Goal: Transaction & Acquisition: Purchase product/service

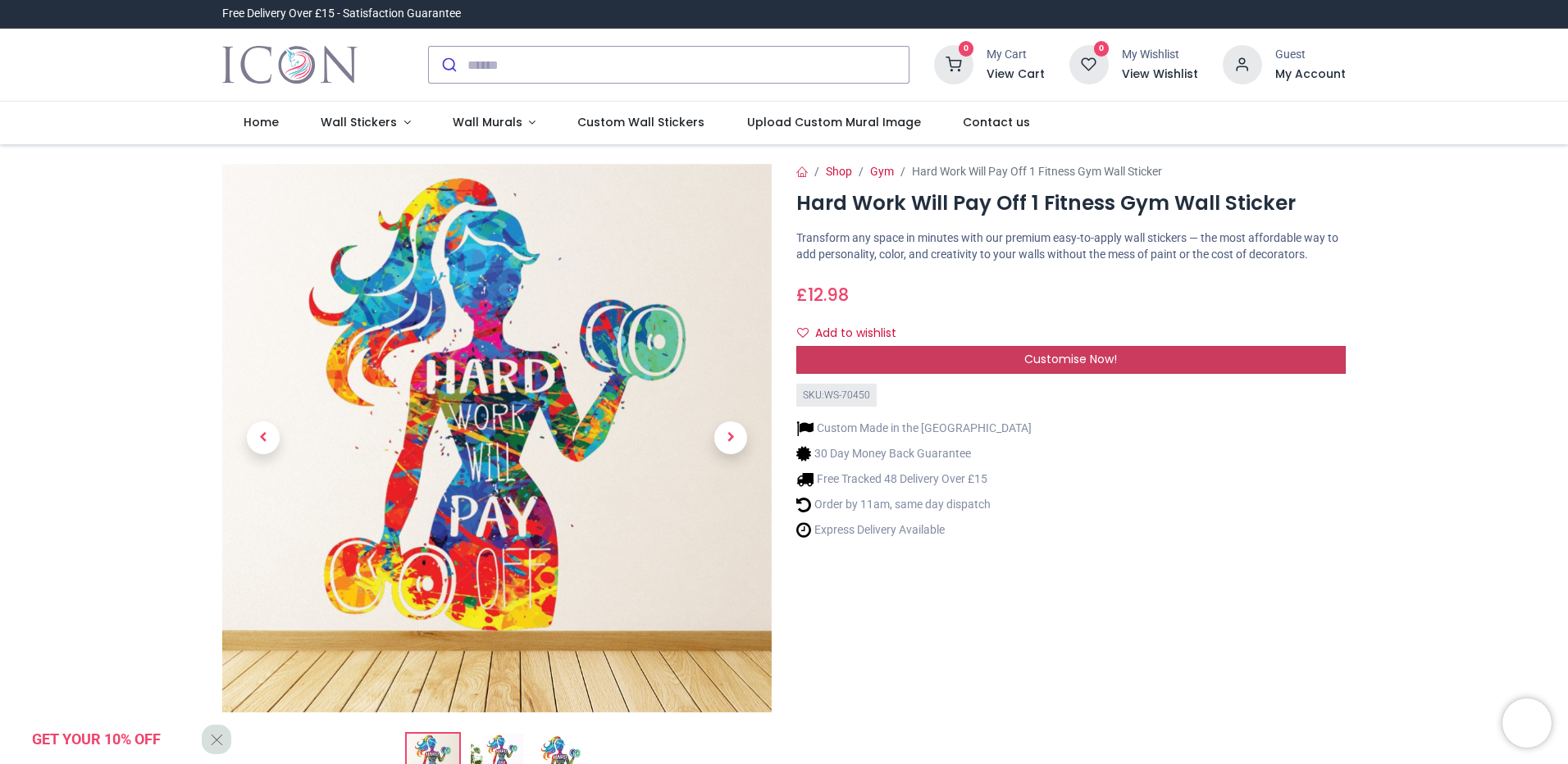
click at [1239, 361] on div "Customise Now!" at bounding box center [1070, 360] width 549 height 28
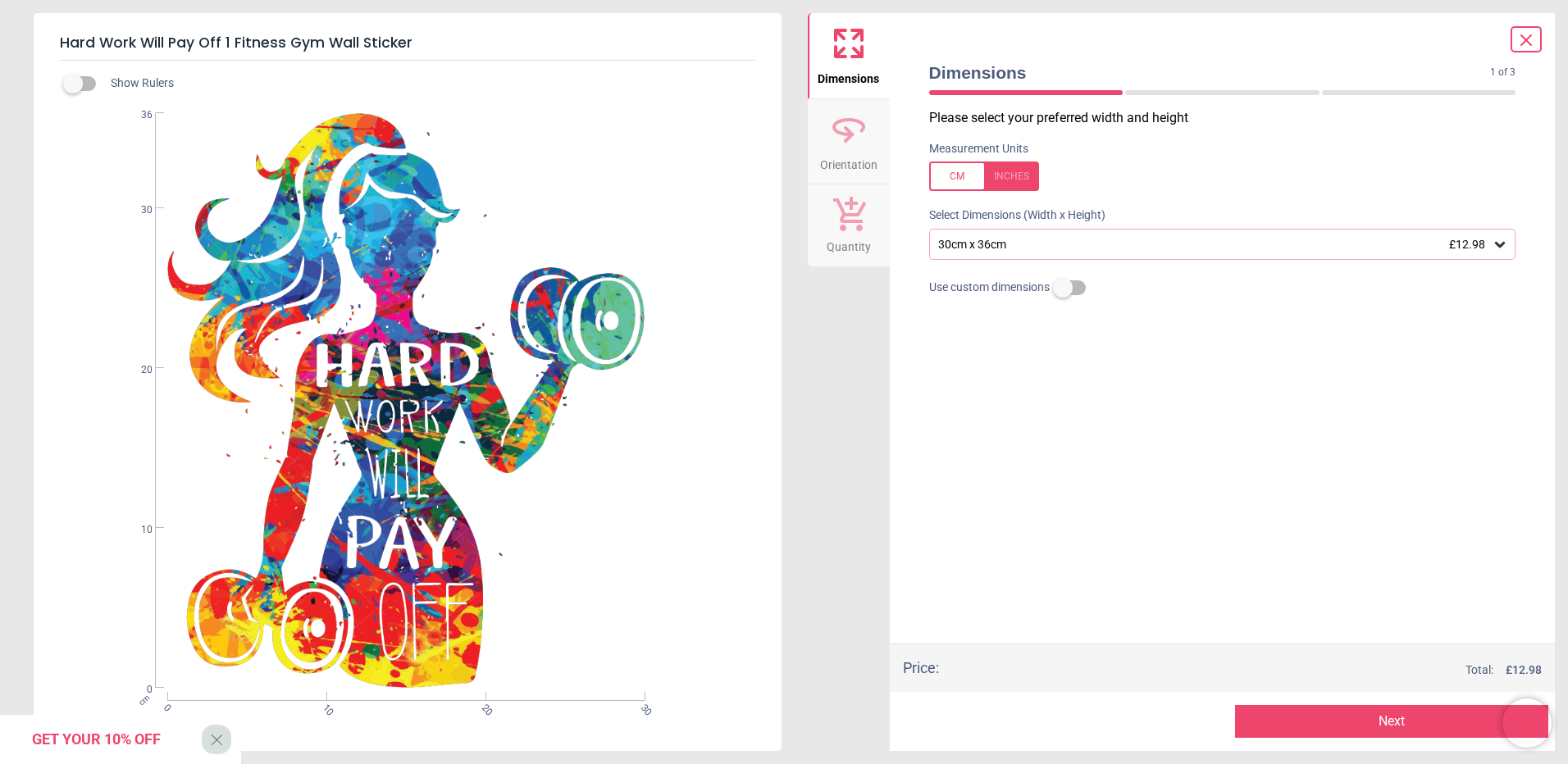
click at [1504, 244] on icon at bounding box center [1499, 244] width 16 height 16
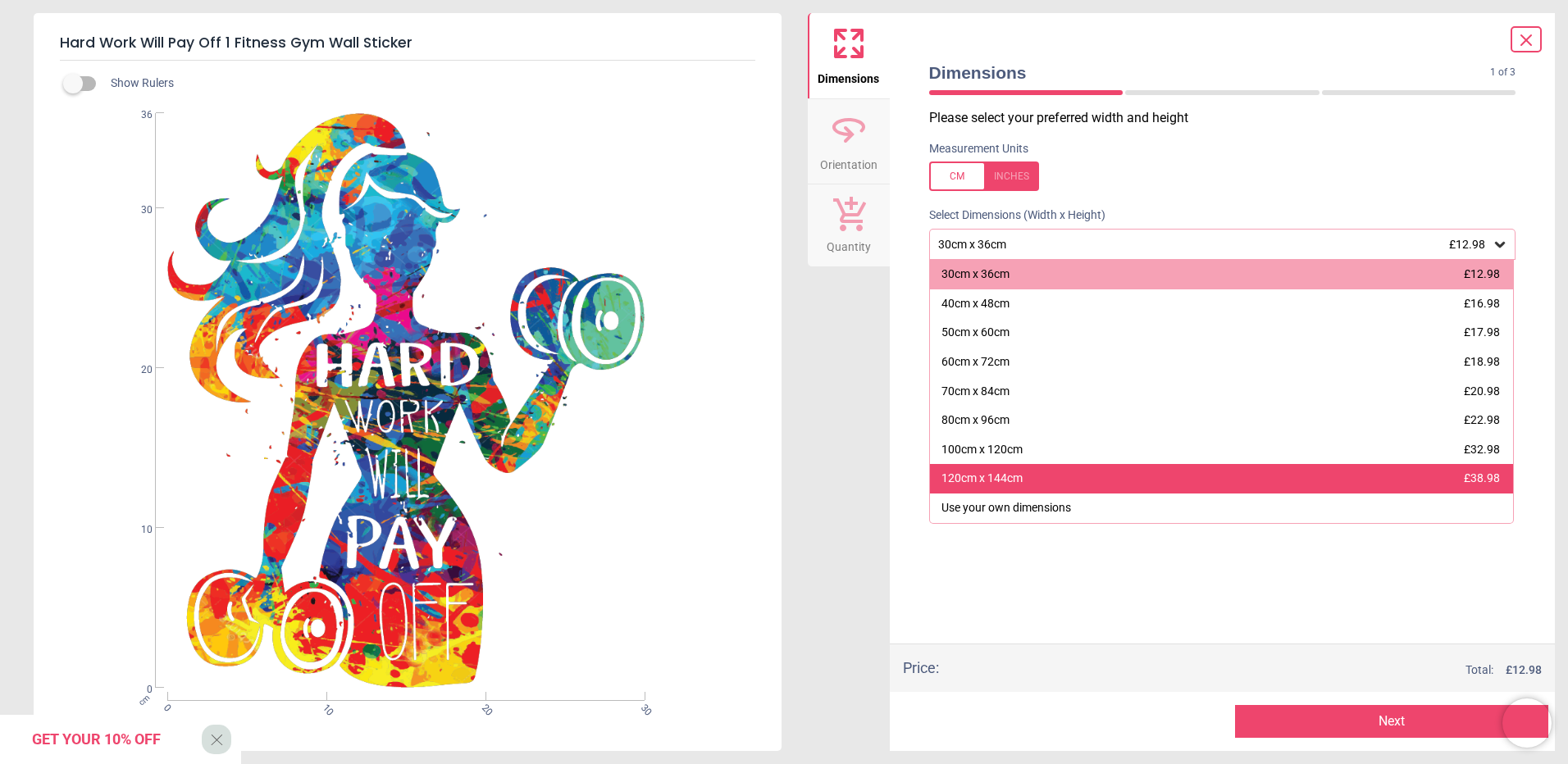
click at [1330, 487] on div "120cm x 144cm £38.98" at bounding box center [1222, 478] width 584 height 30
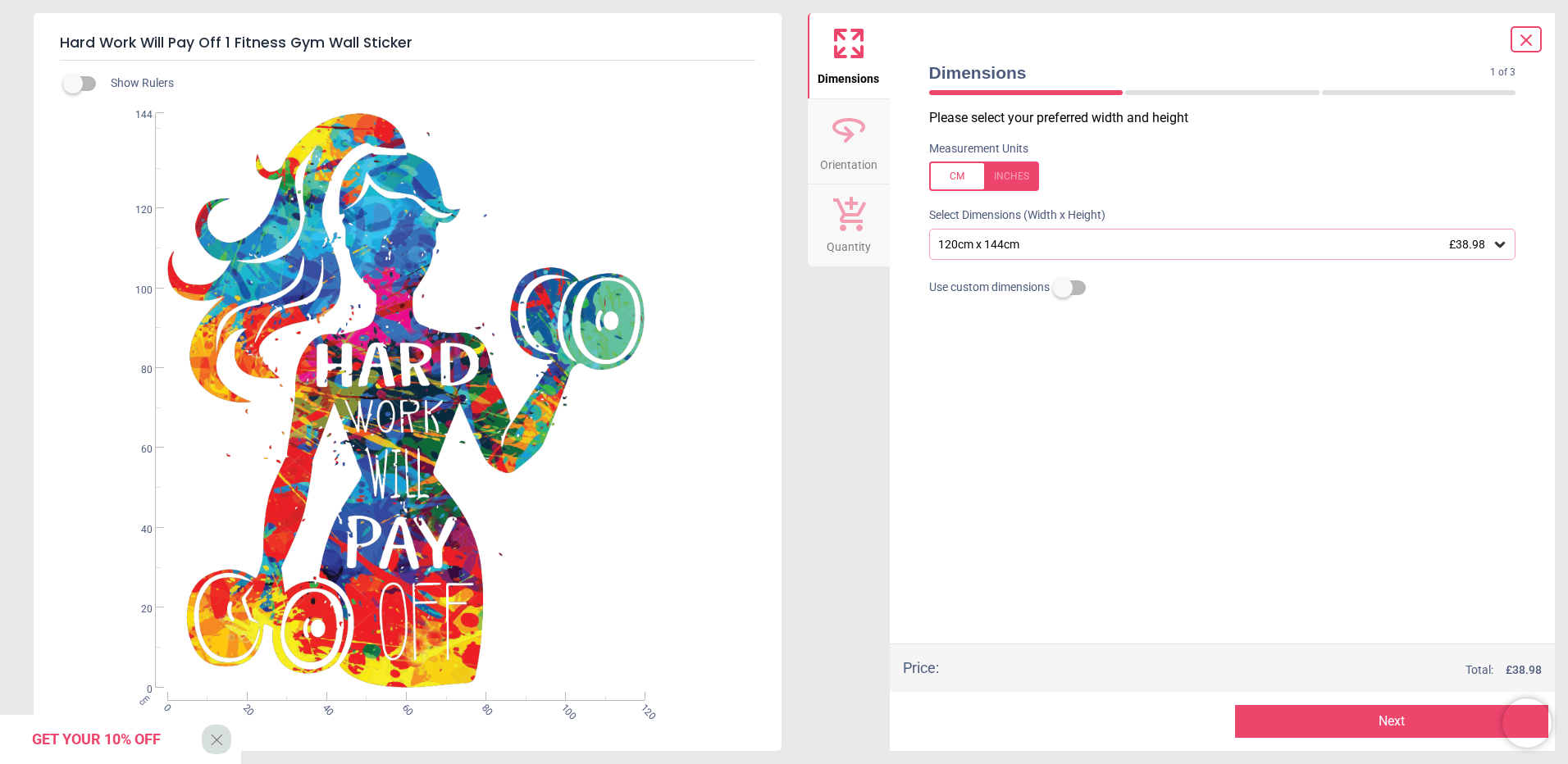
click at [1525, 31] on icon at bounding box center [1526, 40] width 19 height 19
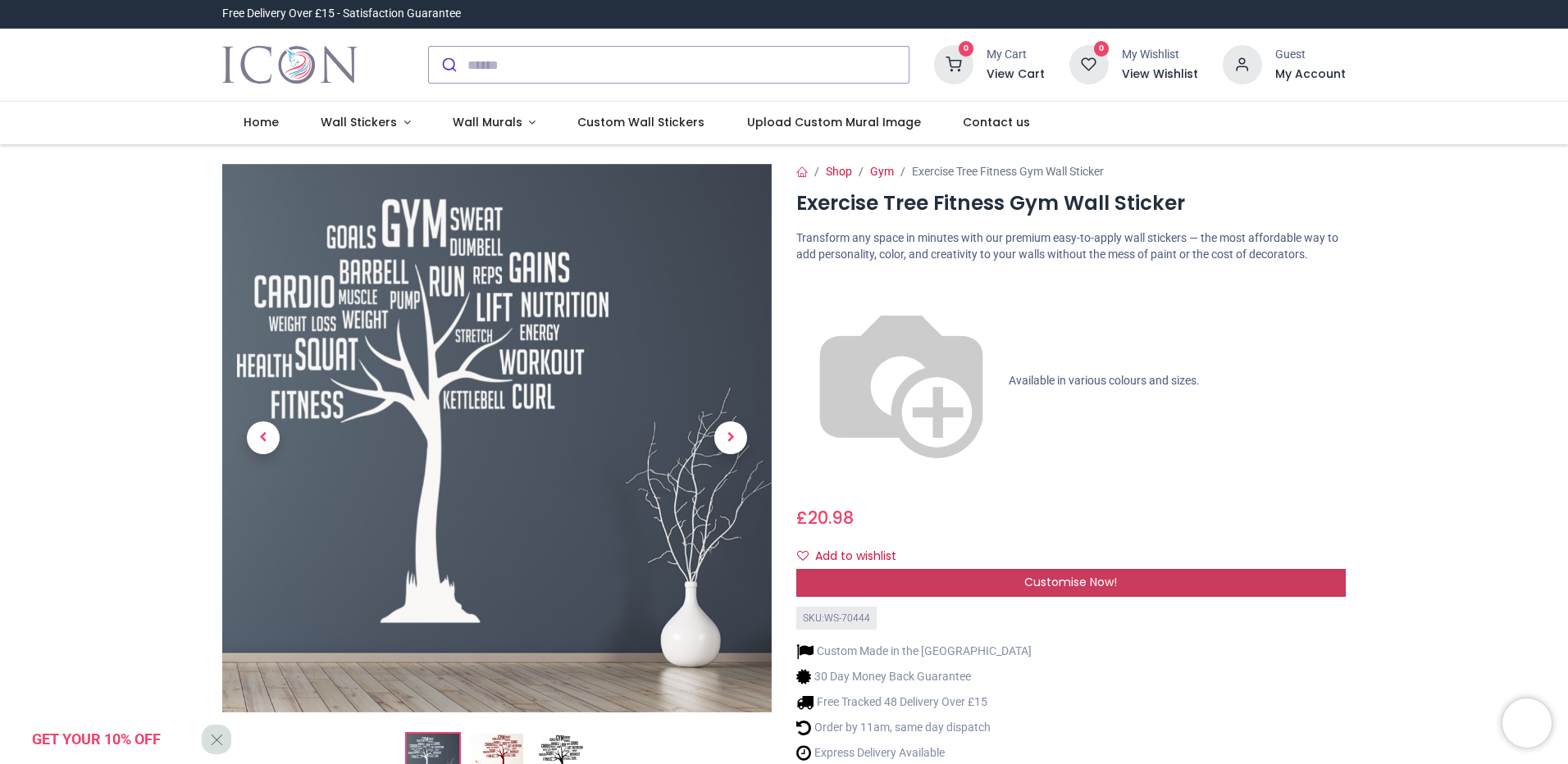
click at [1168, 569] on div "Customise Now!" at bounding box center [1070, 583] width 549 height 28
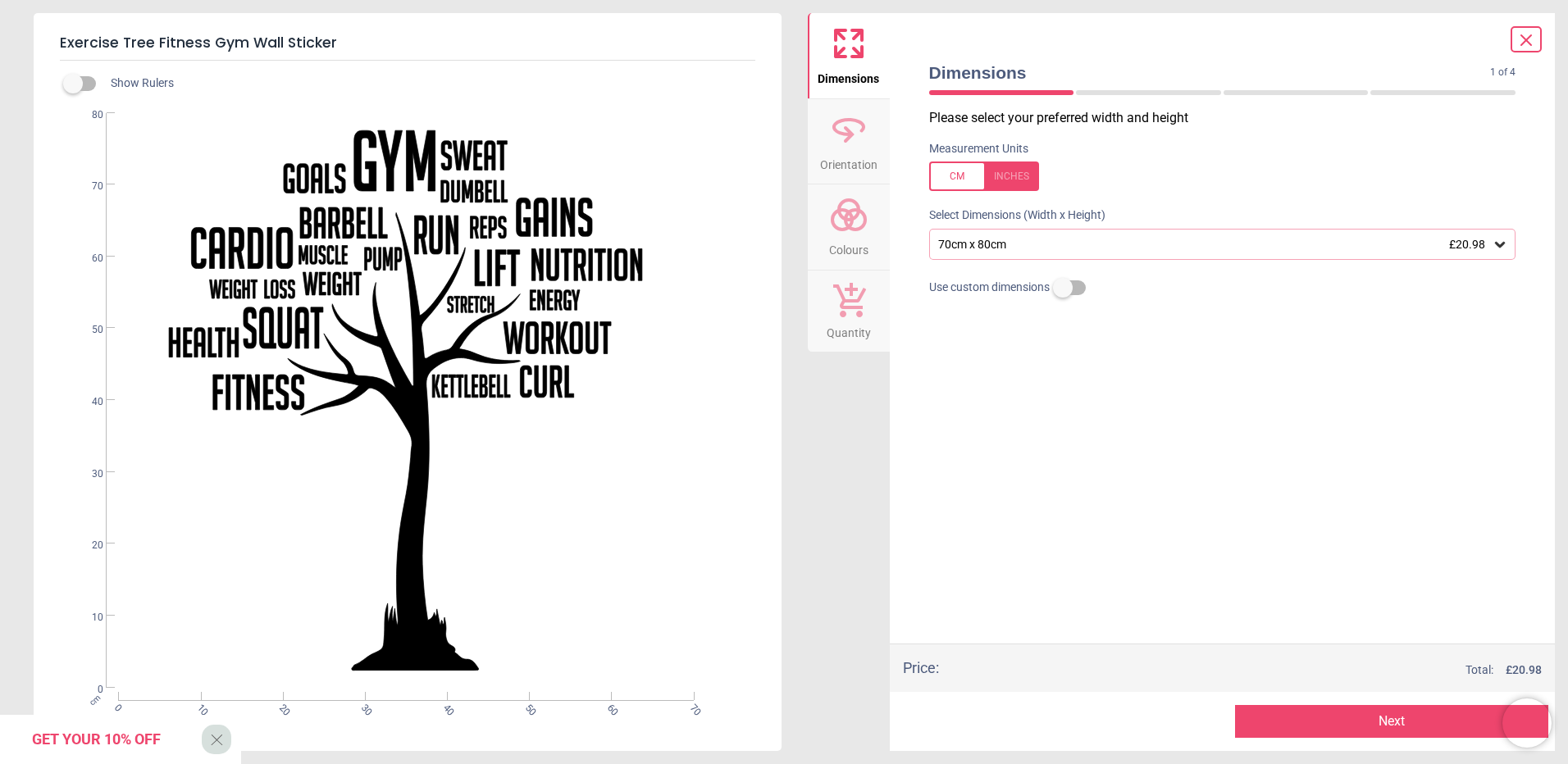
click at [863, 232] on icon at bounding box center [849, 215] width 40 height 40
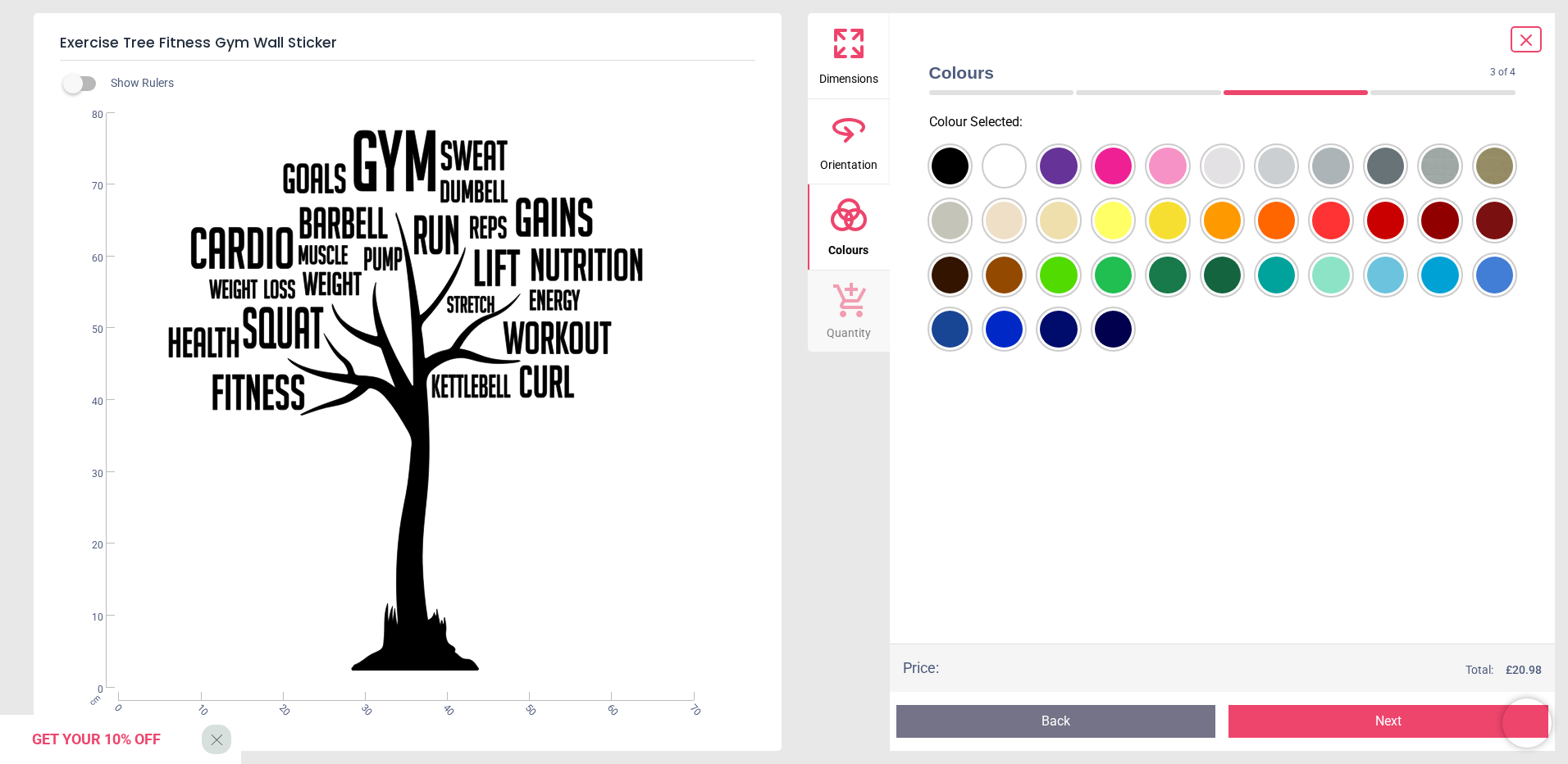
click at [944, 184] on div at bounding box center [950, 166] width 37 height 37
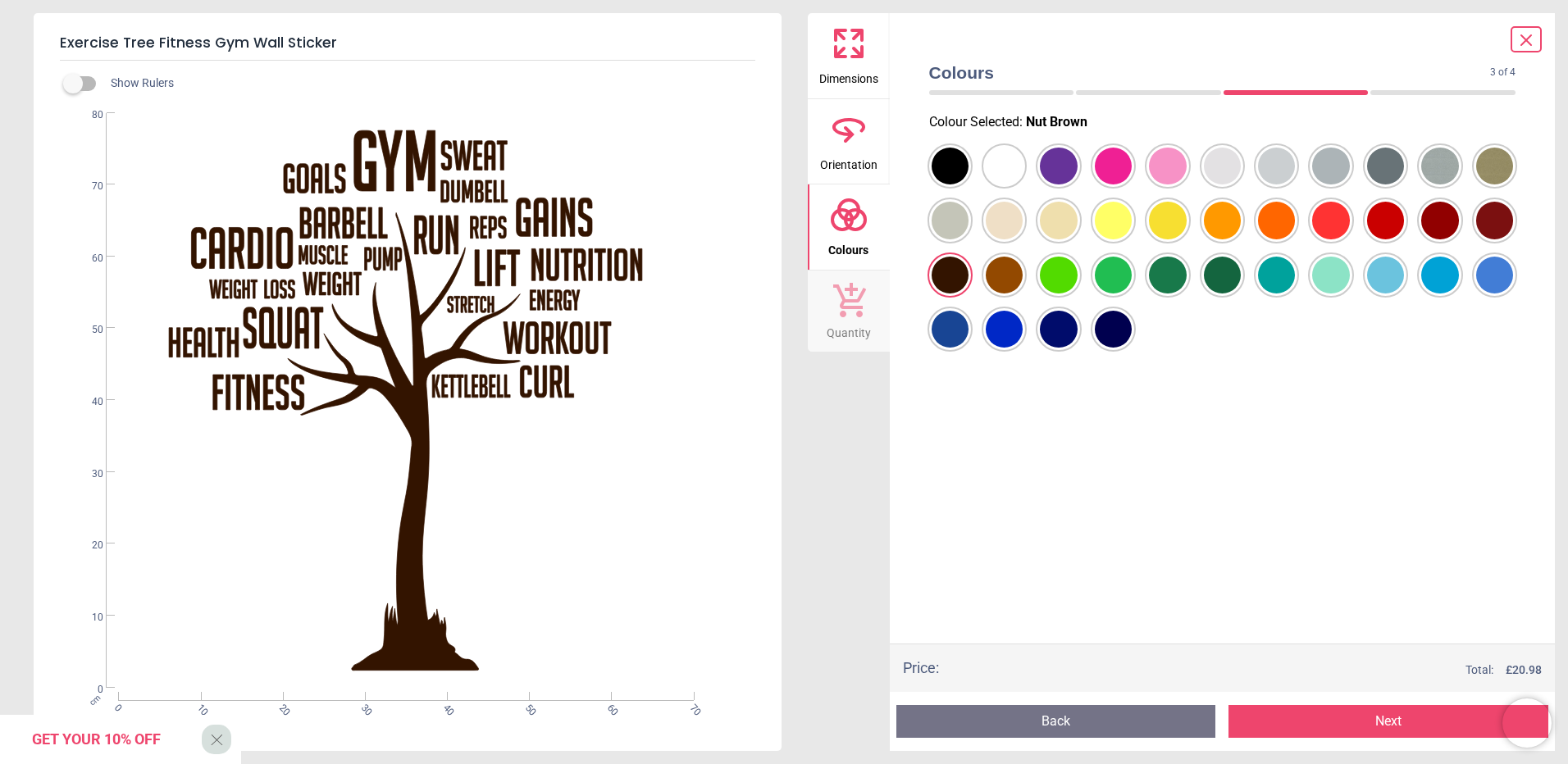
click at [951, 158] on div at bounding box center [950, 166] width 37 height 37
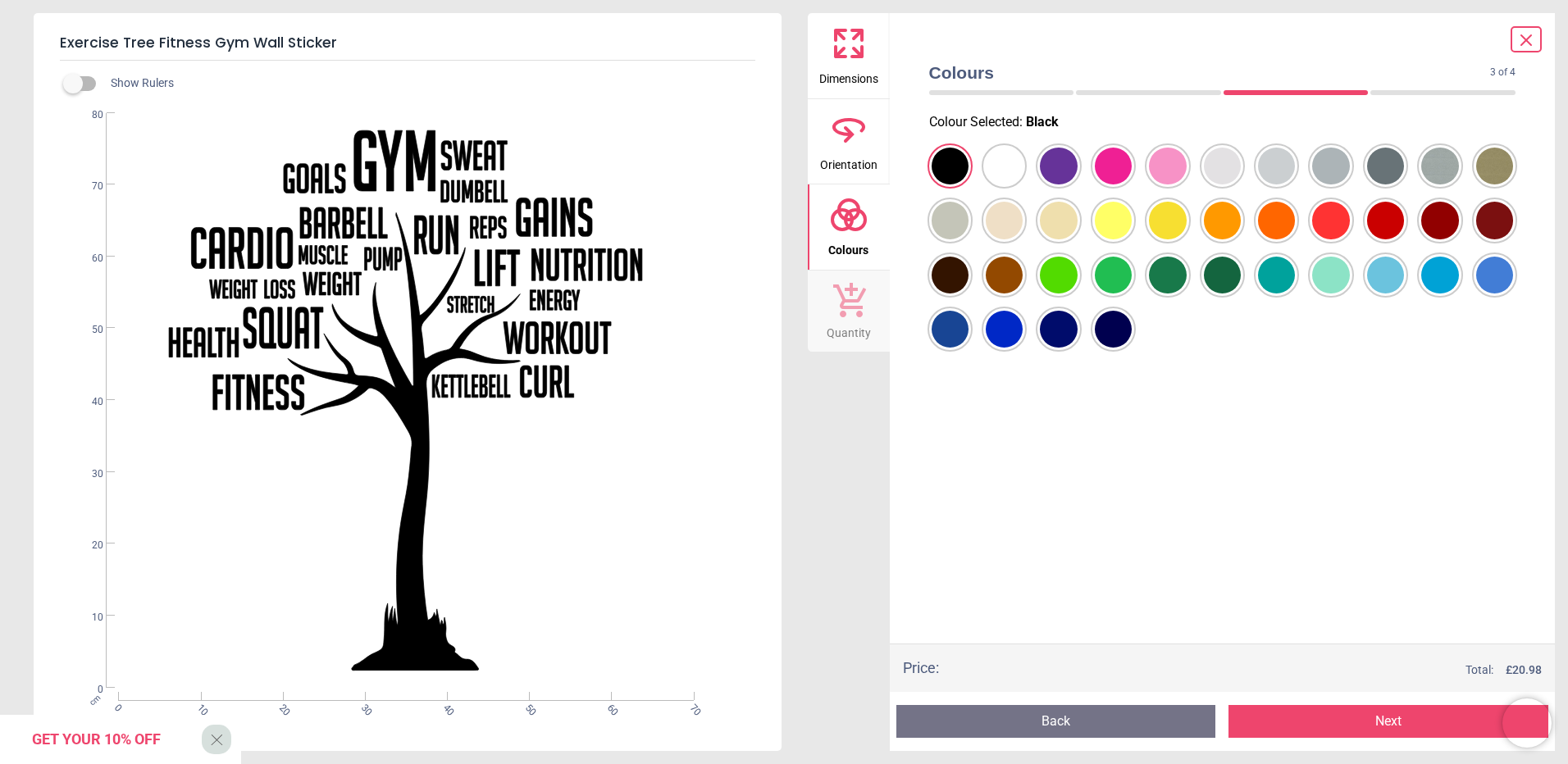
click at [1326, 453] on div "Colour Selected : Black" at bounding box center [1222, 377] width 613 height 535
click at [1266, 451] on div "Colour Selected : Black" at bounding box center [1222, 377] width 613 height 535
click at [1371, 724] on button "Next" at bounding box center [1389, 721] width 320 height 33
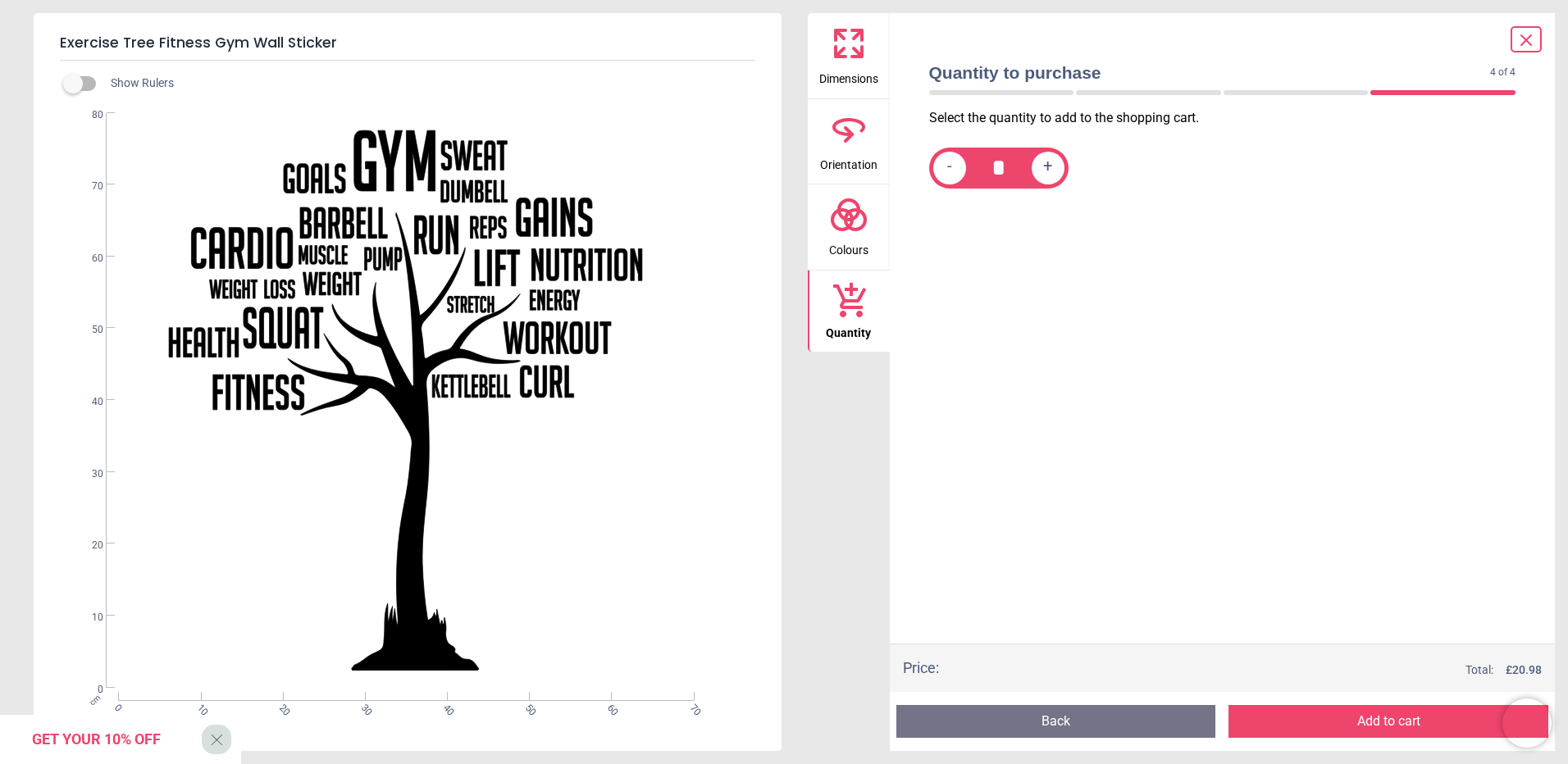
click at [855, 70] on span "Dimensions" at bounding box center [849, 75] width 59 height 25
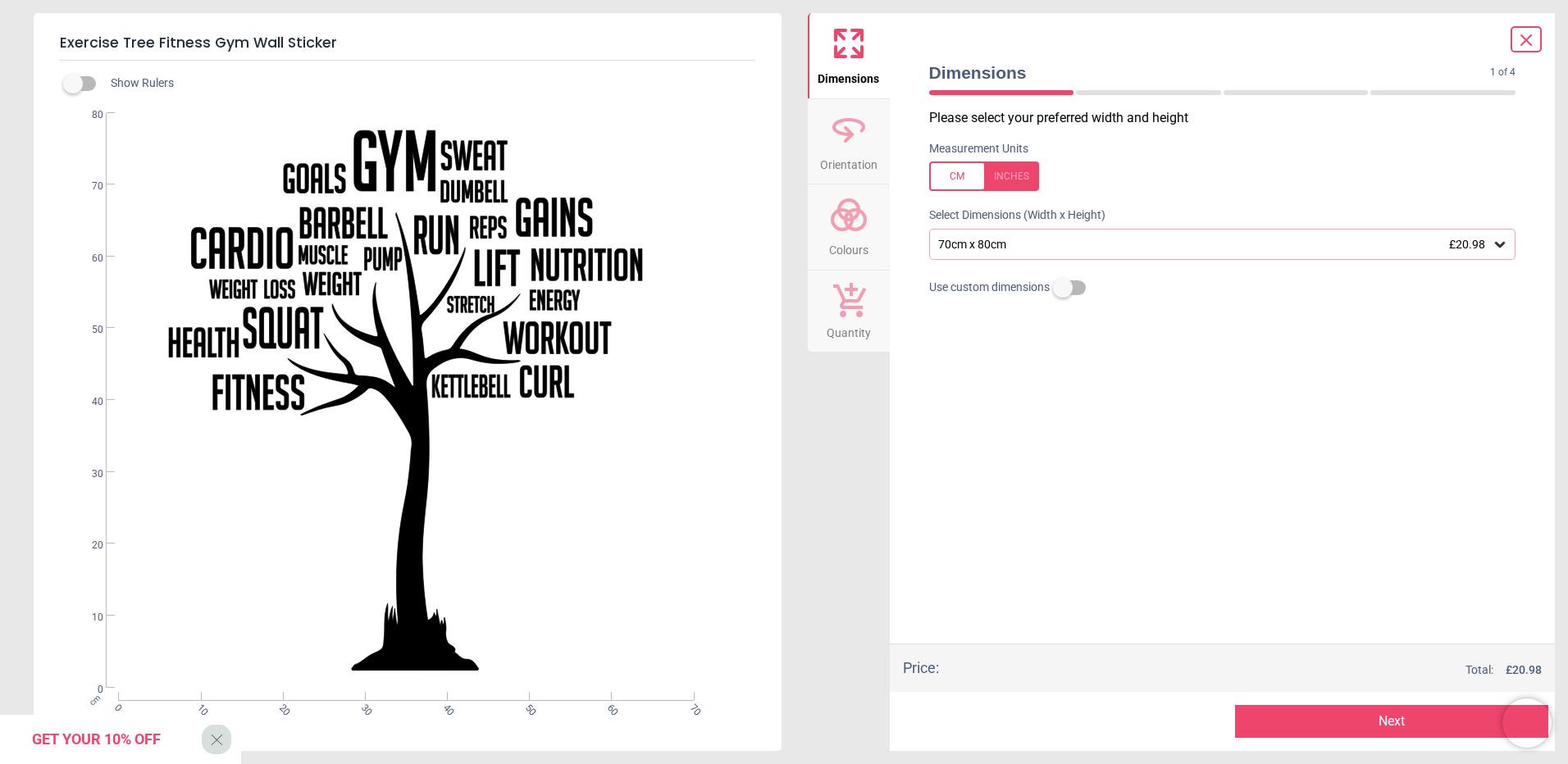
click at [1451, 239] on span "£20.98" at bounding box center [1466, 245] width 36 height 14
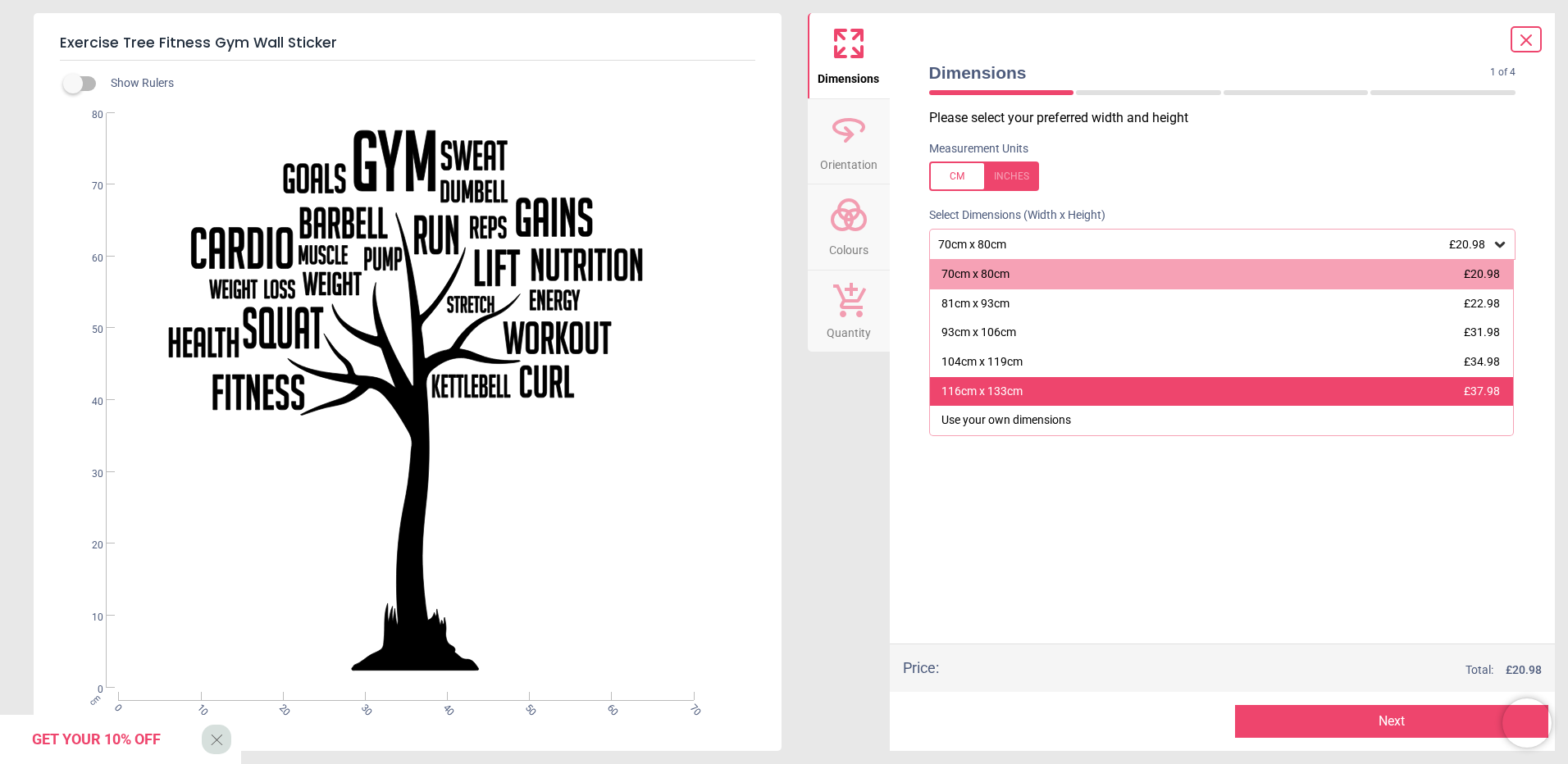
click at [1330, 384] on div "116cm x 133cm £37.98" at bounding box center [1222, 392] width 584 height 30
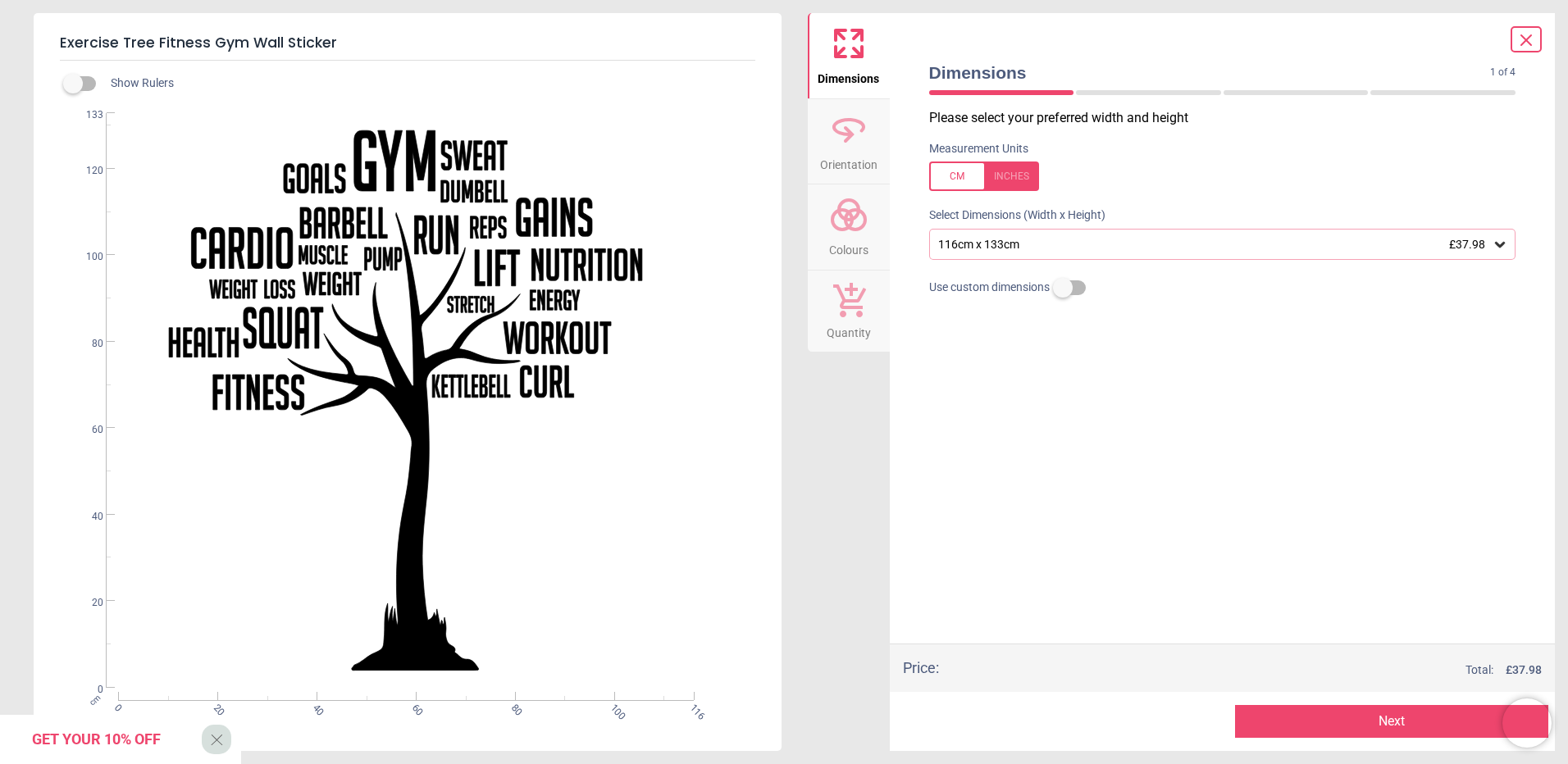
click at [1505, 244] on icon at bounding box center [1499, 244] width 16 height 16
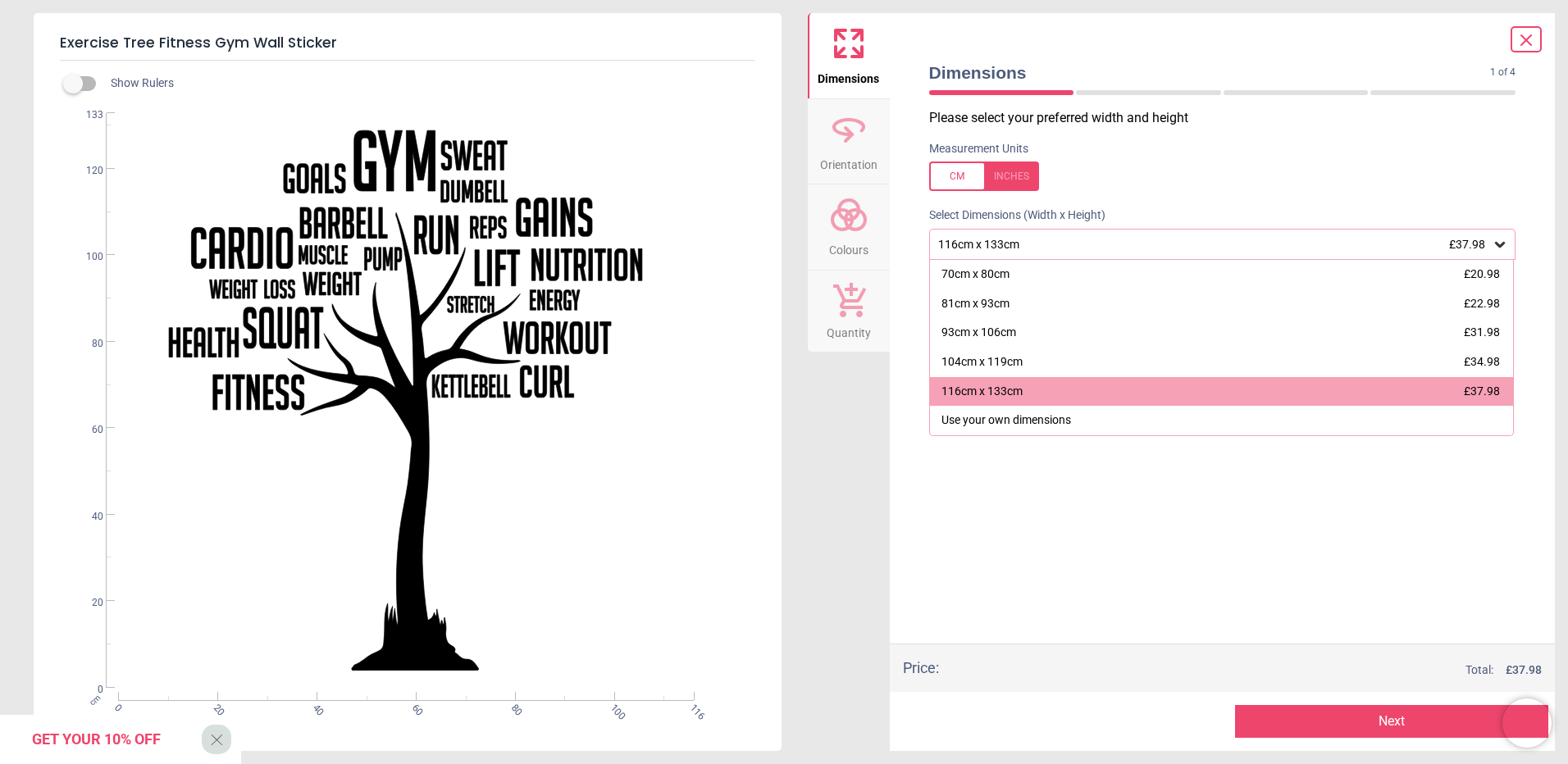
click at [1341, 498] on div "Please select your preferred width and height Measurement Units Select Dimensio…" at bounding box center [1222, 377] width 613 height 535
